Goal: Task Accomplishment & Management: Use online tool/utility

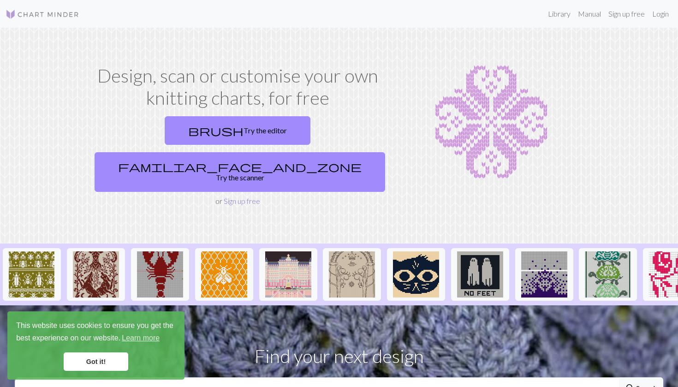
click at [249, 197] on link "Sign up free" at bounding box center [242, 201] width 36 height 9
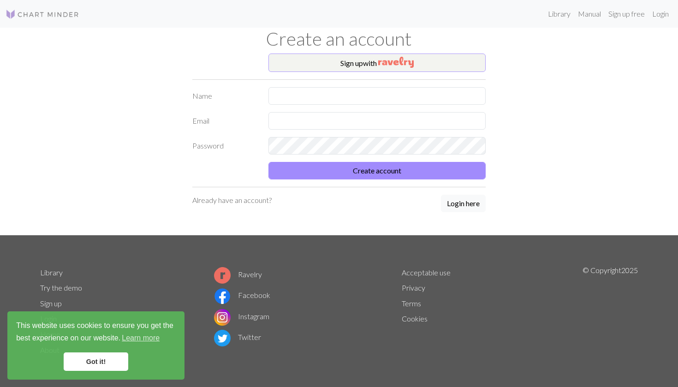
click at [316, 67] on button "Sign up with" at bounding box center [377, 63] width 217 height 18
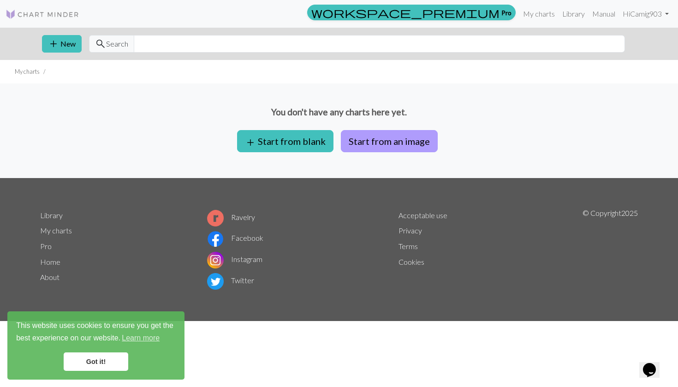
click at [376, 143] on button "Start from an image" at bounding box center [389, 141] width 97 height 22
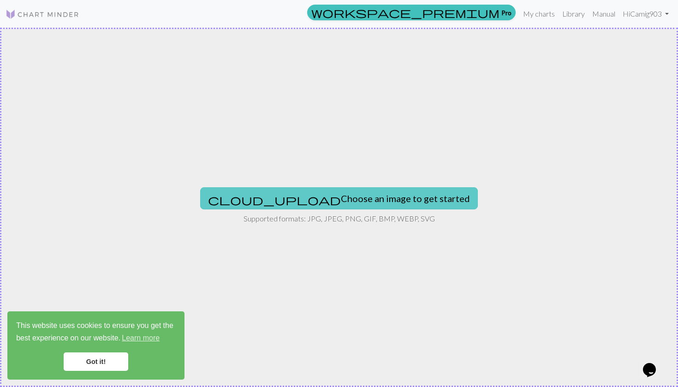
click at [282, 193] on button "cloud_upload Choose an image to get started" at bounding box center [339, 198] width 278 height 22
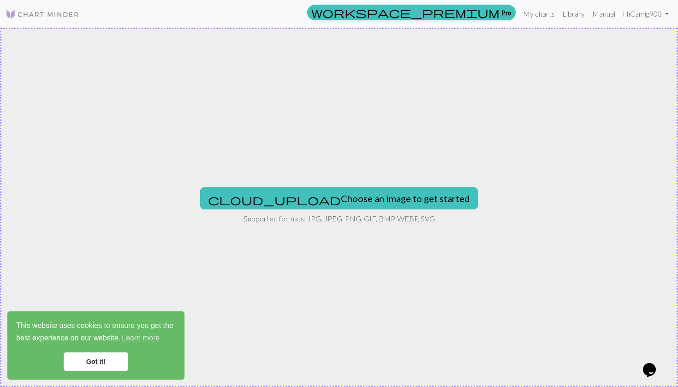
click at [359, 180] on div "cloud_upload Choose an image to get started Supported formats: JPG, JPEG, PNG, …" at bounding box center [339, 207] width 678 height 359
type input "C:\fakepath\Screenshot [DATE] 2.10.42 PM.png"
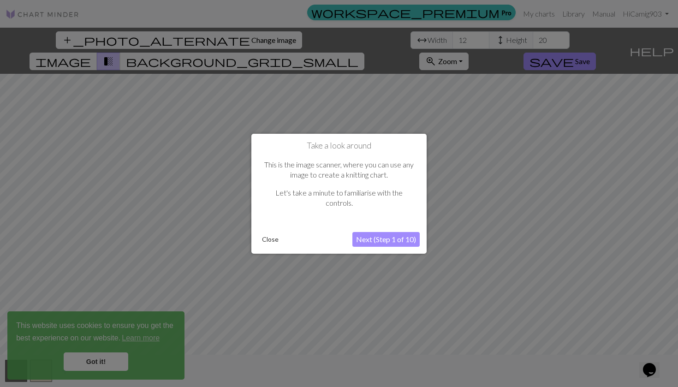
click at [371, 234] on button "Next (Step 1 of 10)" at bounding box center [386, 239] width 67 height 15
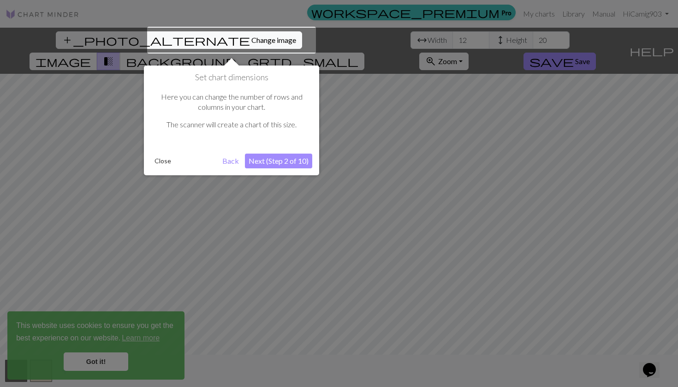
click at [268, 161] on button "Next (Step 2 of 10)" at bounding box center [278, 161] width 67 height 15
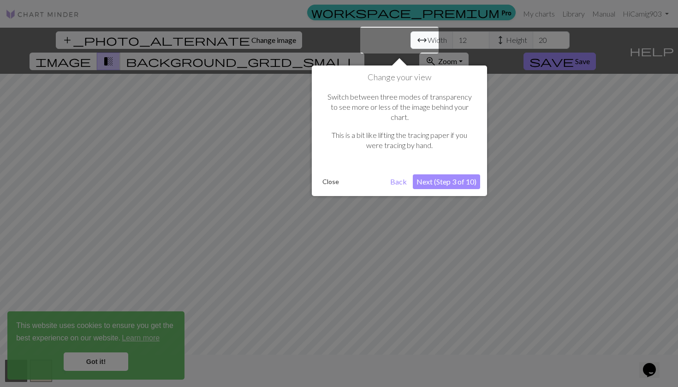
click at [467, 174] on button "Next (Step 3 of 10)" at bounding box center [446, 181] width 67 height 15
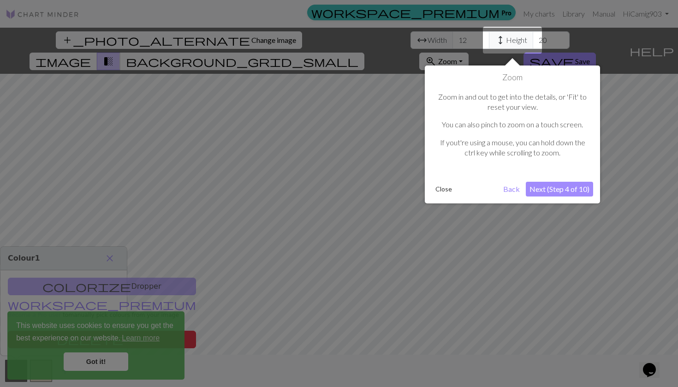
click at [562, 188] on button "Next (Step 4 of 10)" at bounding box center [559, 189] width 67 height 15
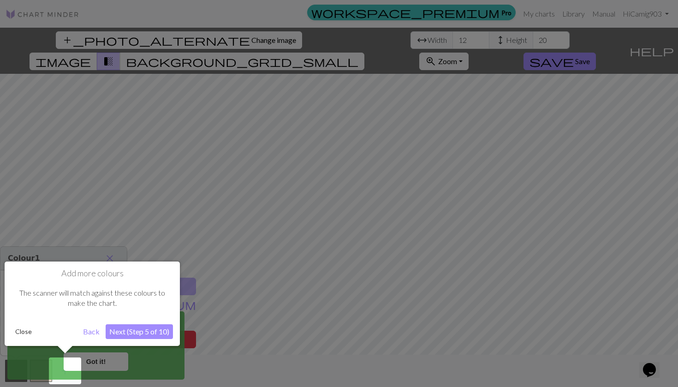
click at [132, 335] on button "Next (Step 5 of 10)" at bounding box center [139, 331] width 67 height 15
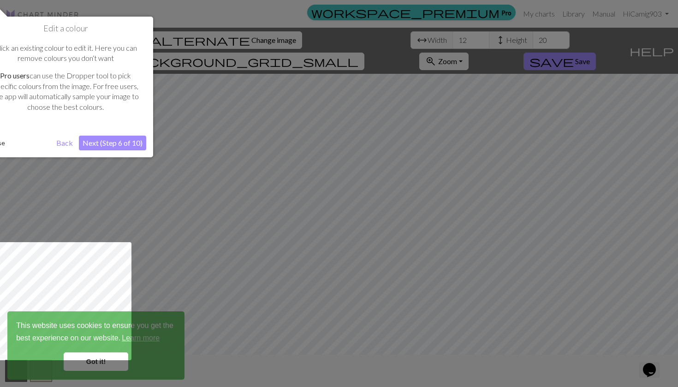
click at [120, 138] on button "Next (Step 6 of 10)" at bounding box center [112, 143] width 67 height 15
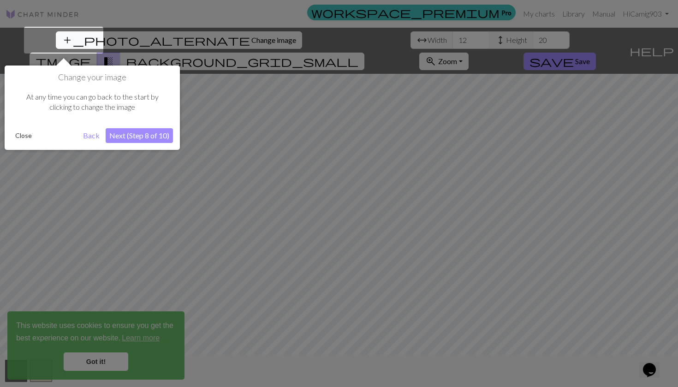
click at [122, 139] on button "Next (Step 8 of 10)" at bounding box center [139, 135] width 67 height 15
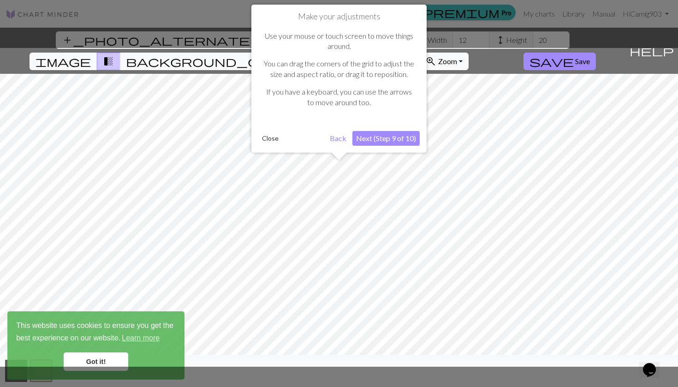
click at [122, 140] on div at bounding box center [339, 207] width 688 height 319
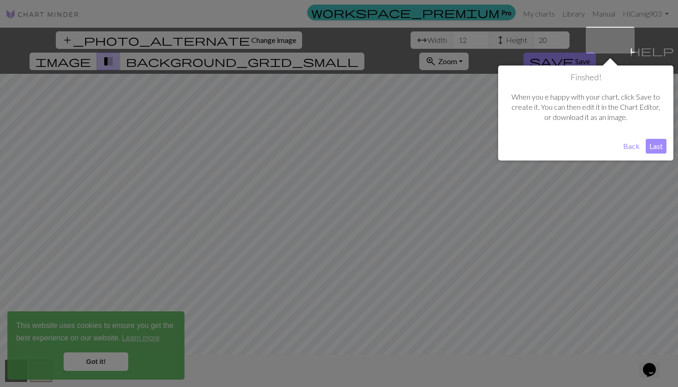
click at [652, 145] on button "Last" at bounding box center [656, 146] width 21 height 15
